Goal: Entertainment & Leisure: Consume media (video, audio)

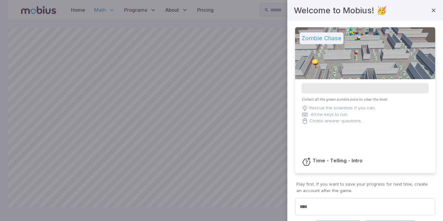
scroll to position [193, 0]
click at [229, 85] on div at bounding box center [221, 110] width 443 height 221
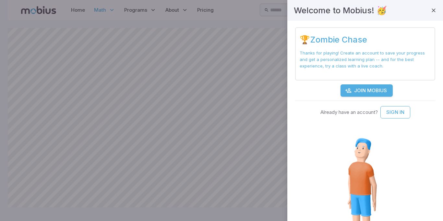
click at [170, 43] on div at bounding box center [221, 110] width 443 height 221
